Goal: Unclear

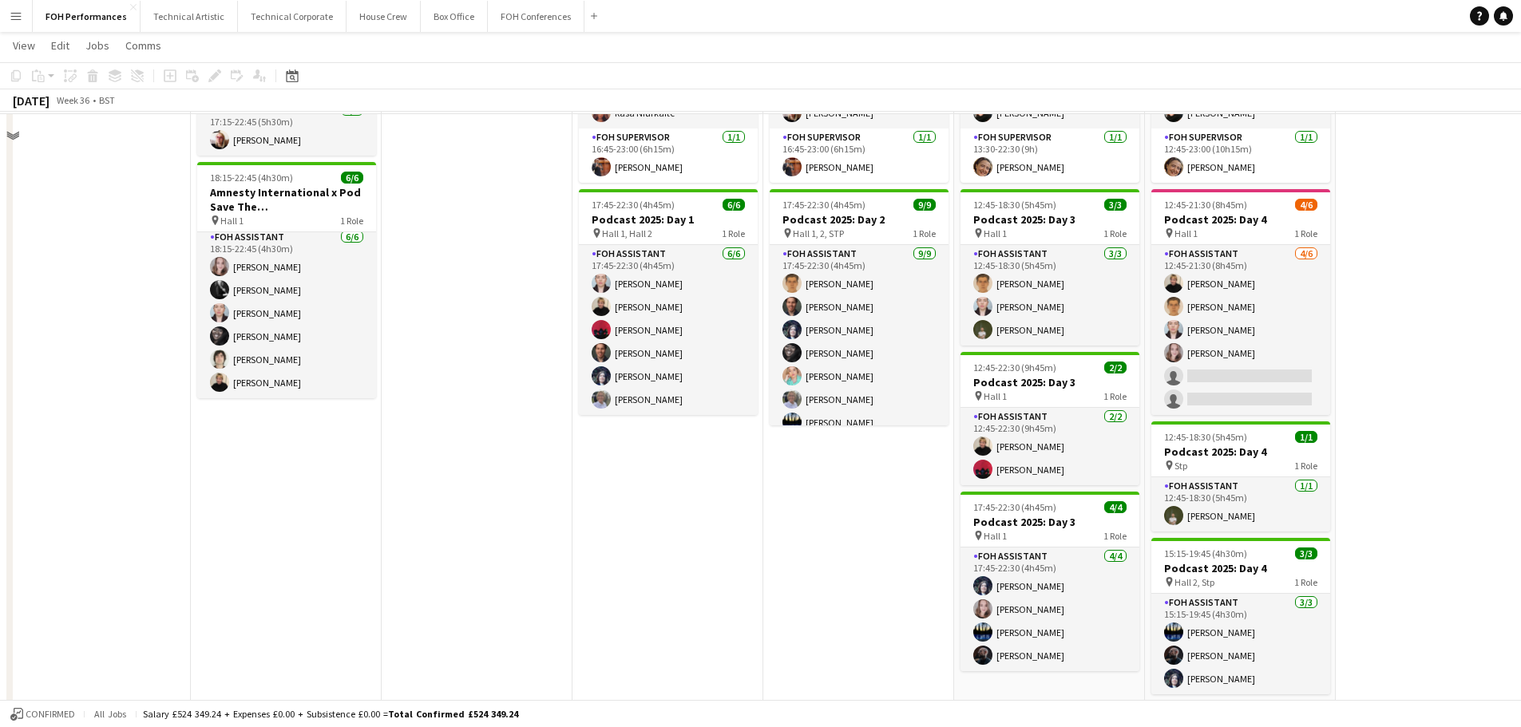
scroll to position [198, 0]
